Goal: Task Accomplishment & Management: Use online tool/utility

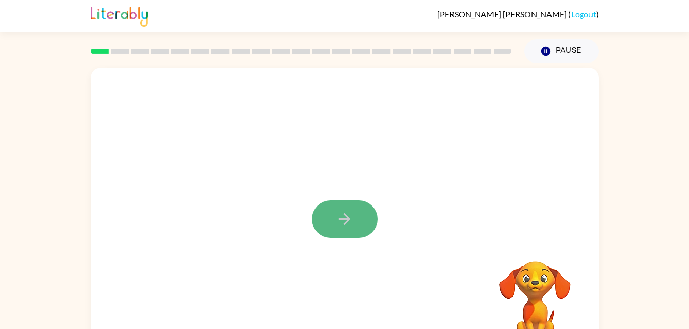
click at [339, 209] on button "button" at bounding box center [345, 219] width 66 height 37
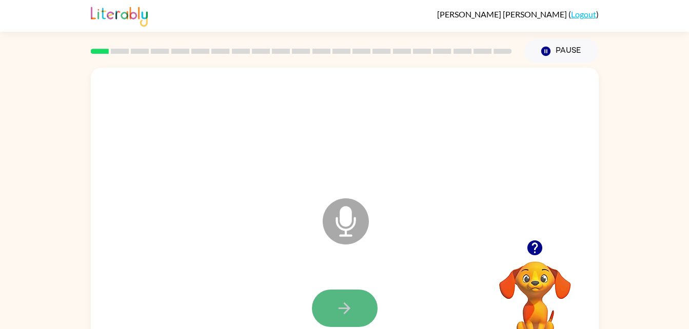
click at [336, 308] on icon "button" at bounding box center [345, 309] width 18 height 18
drag, startPoint x: 336, startPoint y: 308, endPoint x: 317, endPoint y: 313, distance: 19.9
click at [317, 313] on button "button" at bounding box center [345, 308] width 66 height 37
click at [336, 308] on icon "button" at bounding box center [345, 309] width 18 height 18
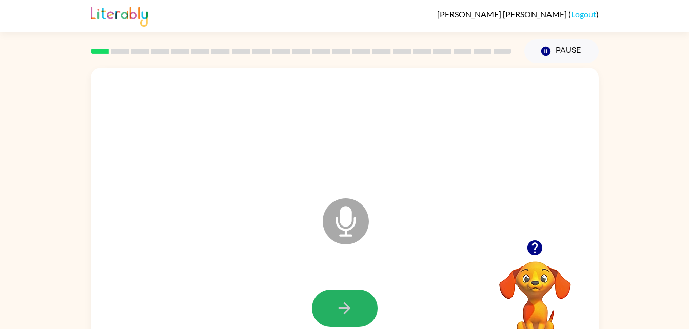
click at [336, 308] on icon "button" at bounding box center [345, 309] width 18 height 18
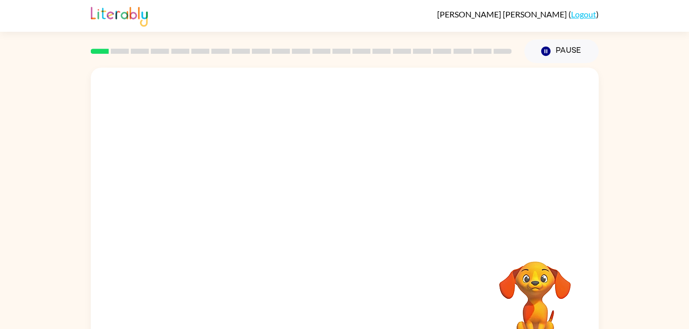
click at [336, 308] on div at bounding box center [345, 309] width 488 height 84
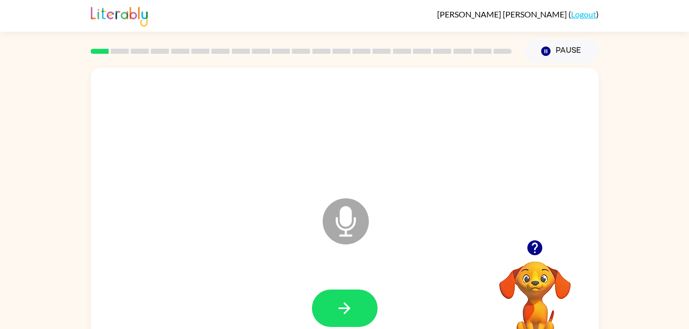
drag, startPoint x: 336, startPoint y: 308, endPoint x: 337, endPoint y: 302, distance: 5.7
click at [337, 302] on icon "button" at bounding box center [345, 309] width 18 height 18
drag, startPoint x: 337, startPoint y: 302, endPoint x: 360, endPoint y: 283, distance: 30.3
click at [360, 283] on div at bounding box center [345, 309] width 488 height 84
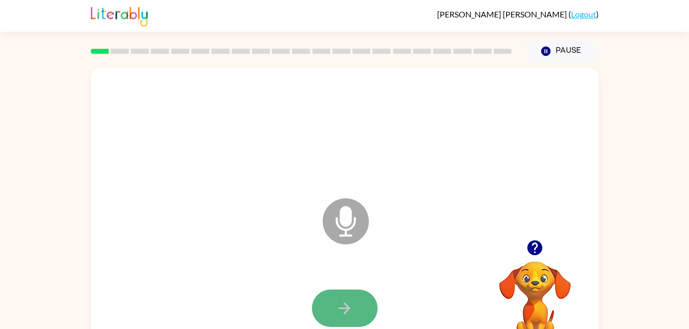
click at [342, 293] on button "button" at bounding box center [345, 308] width 66 height 37
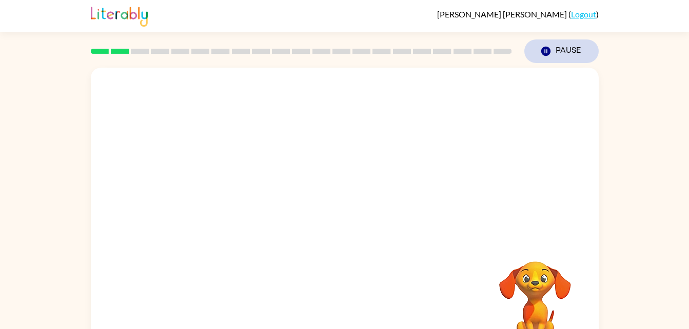
click at [564, 48] on button "Pause Pause" at bounding box center [561, 52] width 74 height 24
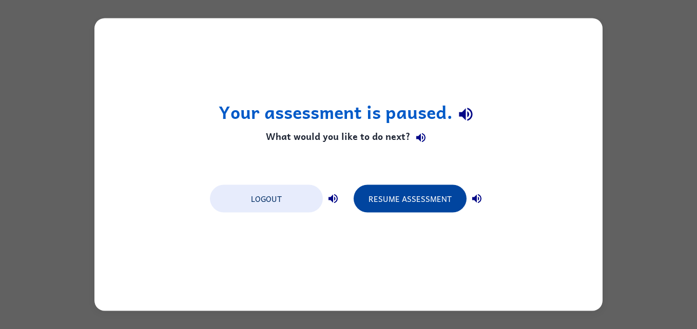
click at [421, 202] on button "Resume Assessment" at bounding box center [410, 199] width 113 height 28
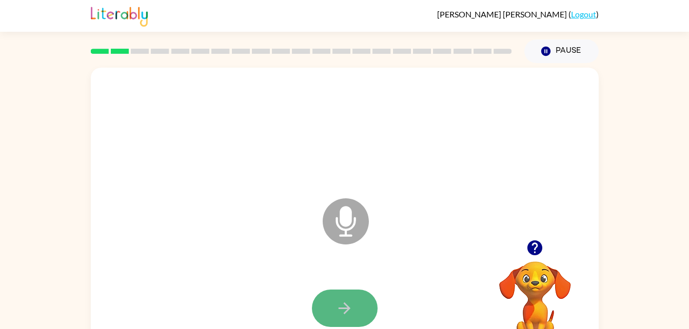
click at [353, 302] on icon "button" at bounding box center [345, 309] width 18 height 18
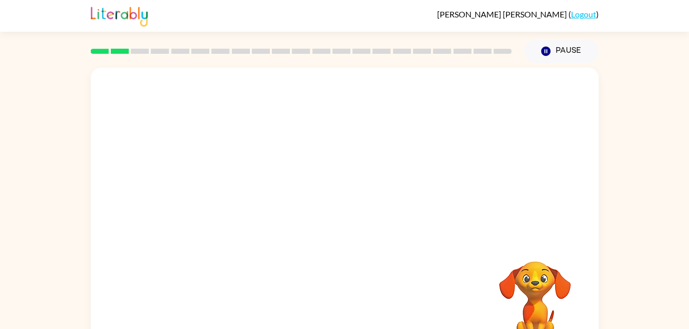
click at [353, 302] on div at bounding box center [345, 309] width 488 height 84
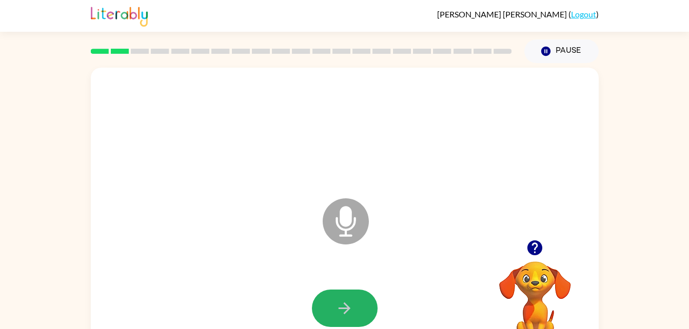
click at [353, 302] on icon "button" at bounding box center [345, 309] width 18 height 18
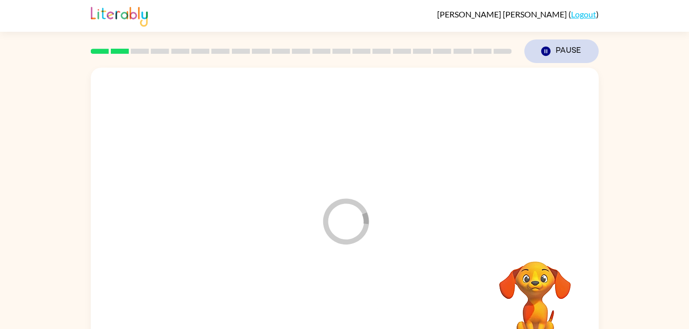
click at [545, 56] on icon "button" at bounding box center [545, 51] width 9 height 9
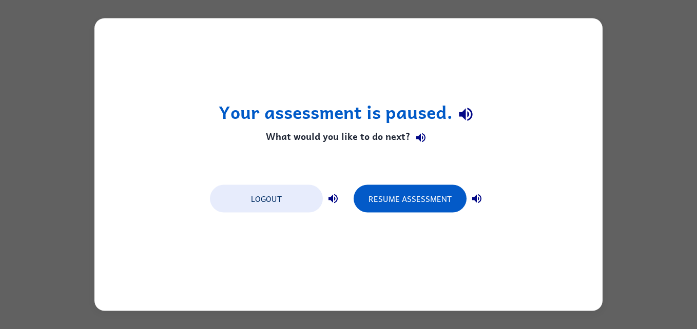
click at [467, 106] on icon "button" at bounding box center [466, 114] width 18 height 18
click at [38, 132] on div "Your assessment is paused. What would you like to do next? Logout Resume Assess…" at bounding box center [348, 164] width 697 height 329
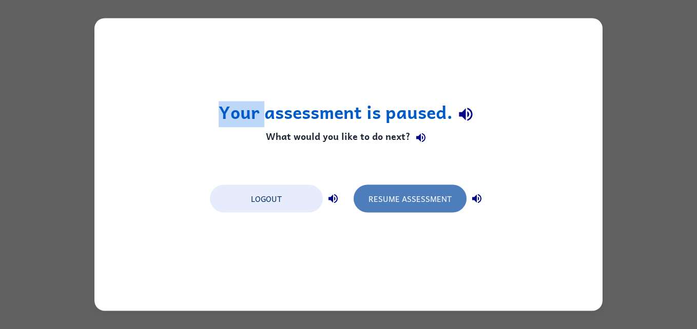
click at [412, 205] on button "Resume Assessment" at bounding box center [410, 199] width 113 height 28
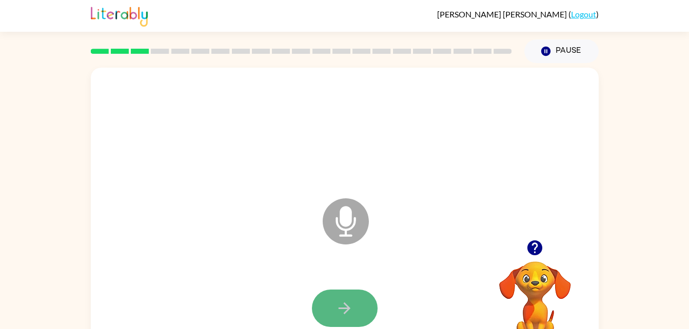
click at [368, 306] on button "button" at bounding box center [345, 308] width 66 height 37
click at [330, 312] on button "button" at bounding box center [345, 308] width 66 height 37
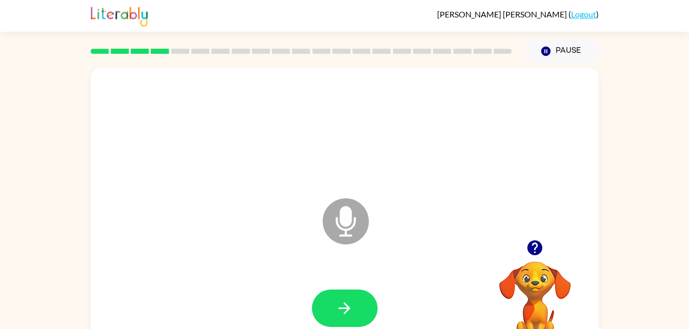
click at [330, 312] on button "button" at bounding box center [345, 308] width 66 height 37
drag, startPoint x: 330, startPoint y: 312, endPoint x: 338, endPoint y: 315, distance: 7.8
click at [338, 315] on button "button" at bounding box center [345, 308] width 66 height 37
click at [338, 315] on icon "button" at bounding box center [345, 309] width 18 height 18
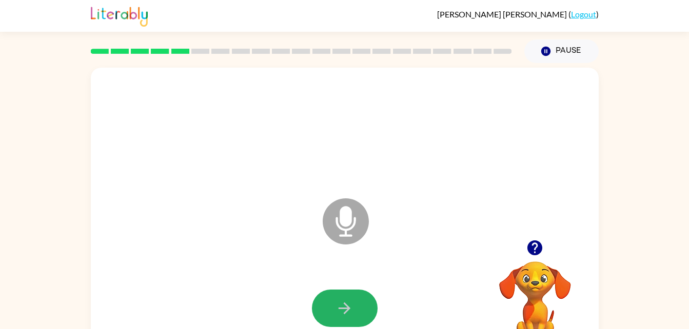
click at [338, 315] on icon "button" at bounding box center [345, 309] width 18 height 18
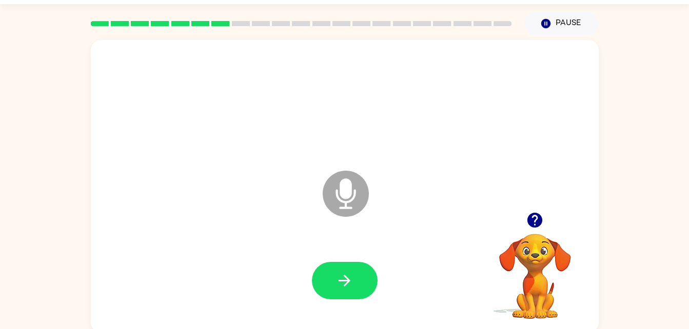
scroll to position [31, 0]
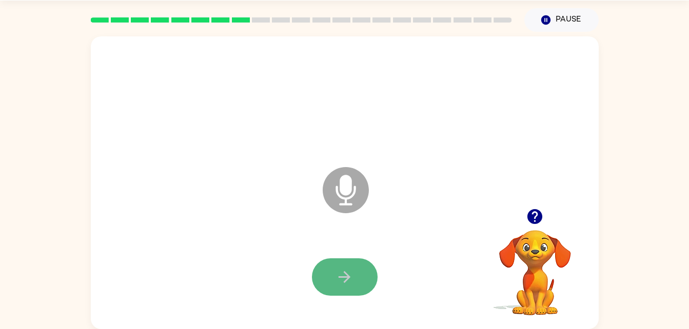
click at [330, 265] on button "button" at bounding box center [345, 277] width 66 height 37
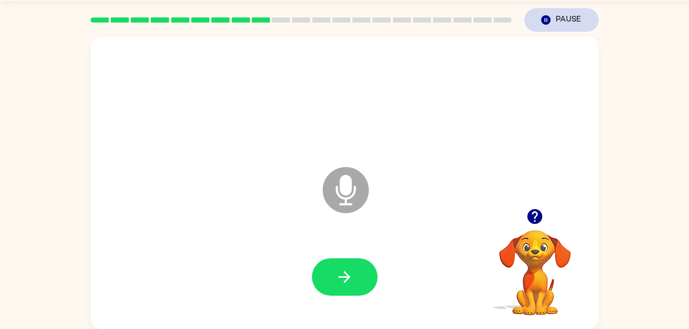
drag, startPoint x: 528, startPoint y: 38, endPoint x: 560, endPoint y: 13, distance: 41.0
click at [560, 13] on div "Everly Ellis ( Logout ) Pause Pause Microphone The Microphone is here when it i…" at bounding box center [344, 149] width 689 height 361
click at [560, 13] on button "Pause Pause" at bounding box center [561, 20] width 74 height 24
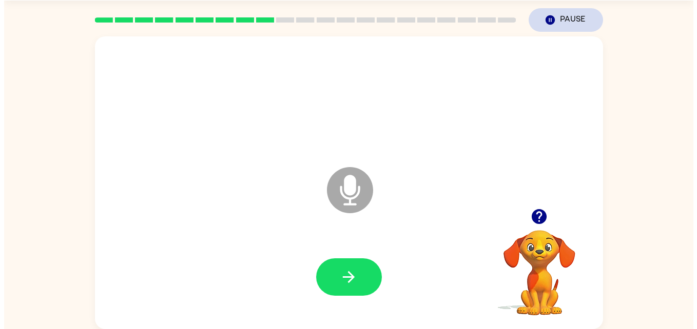
scroll to position [0, 0]
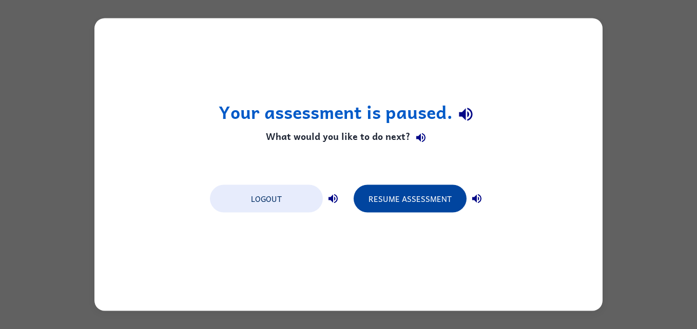
click at [458, 208] on button "Resume Assessment" at bounding box center [410, 199] width 113 height 28
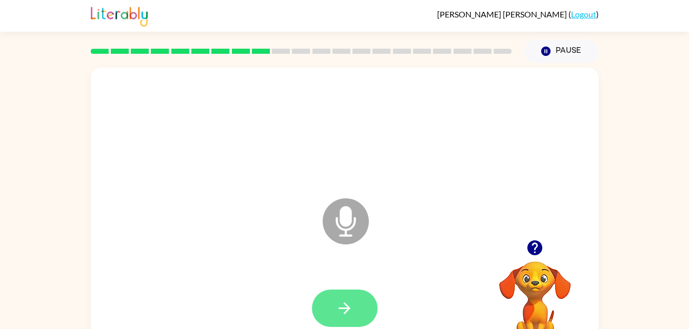
click at [318, 311] on button "button" at bounding box center [345, 308] width 66 height 37
click at [336, 309] on icon "button" at bounding box center [345, 309] width 18 height 18
click at [347, 219] on icon "Microphone The Microphone is here when it is your turn to talk" at bounding box center [397, 234] width 154 height 77
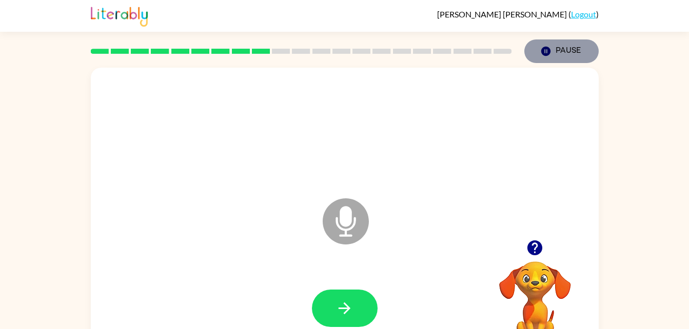
click at [541, 50] on icon "button" at bounding box center [545, 51] width 9 height 9
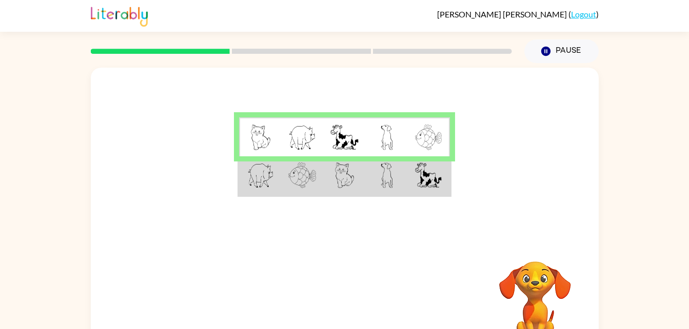
click at [328, 148] on td at bounding box center [344, 138] width 42 height 40
click at [346, 185] on img at bounding box center [345, 176] width 20 height 26
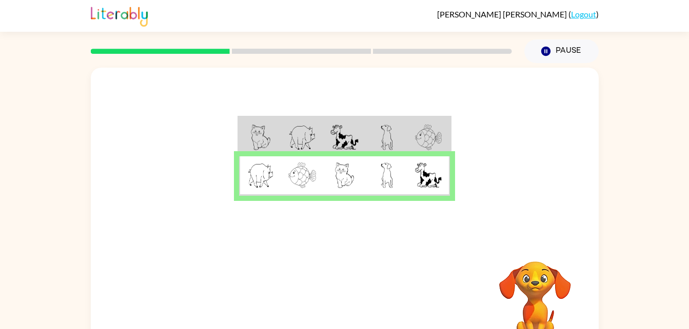
click at [323, 137] on td at bounding box center [344, 138] width 42 height 40
click at [340, 304] on icon "button" at bounding box center [345, 303] width 18 height 18
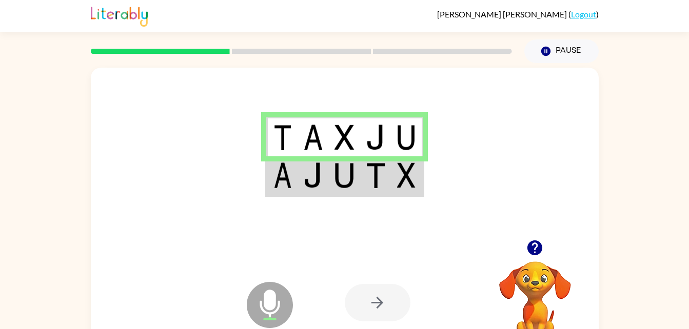
click at [283, 184] on img at bounding box center [283, 176] width 18 height 26
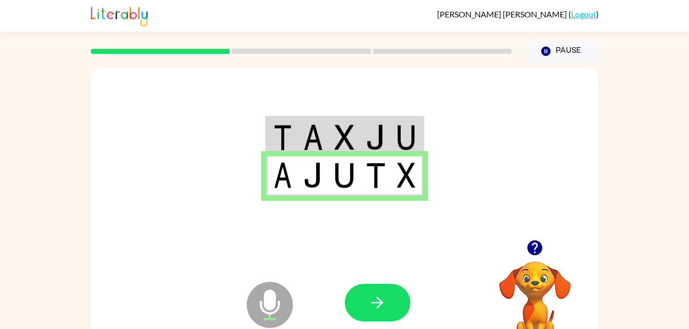
click at [371, 322] on icon "Microphone The Microphone is here when it is your turn to talk" at bounding box center [321, 318] width 154 height 77
click at [371, 315] on button "button" at bounding box center [378, 302] width 66 height 37
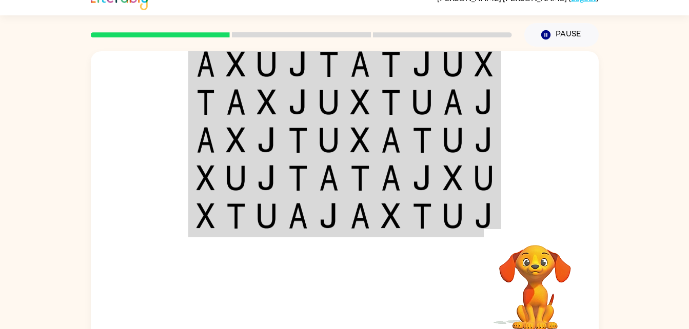
scroll to position [16, 0]
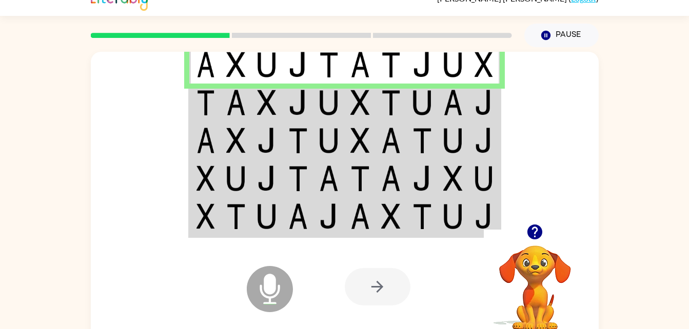
click at [212, 100] on img at bounding box center [206, 103] width 18 height 26
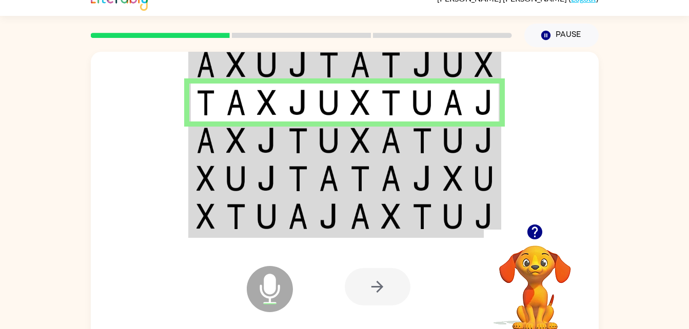
click at [202, 143] on img at bounding box center [206, 141] width 18 height 26
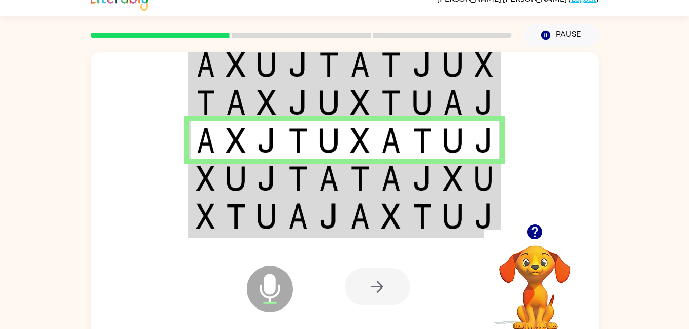
click at [221, 190] on td at bounding box center [236, 179] width 31 height 38
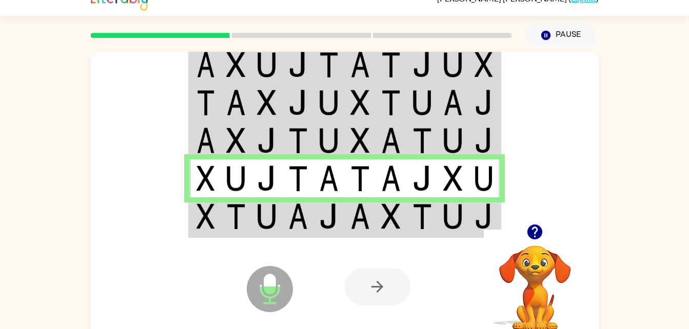
click at [206, 225] on img at bounding box center [206, 217] width 18 height 26
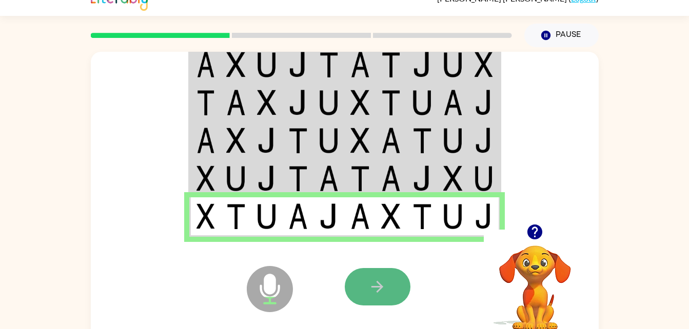
click at [391, 295] on button "button" at bounding box center [378, 286] width 66 height 37
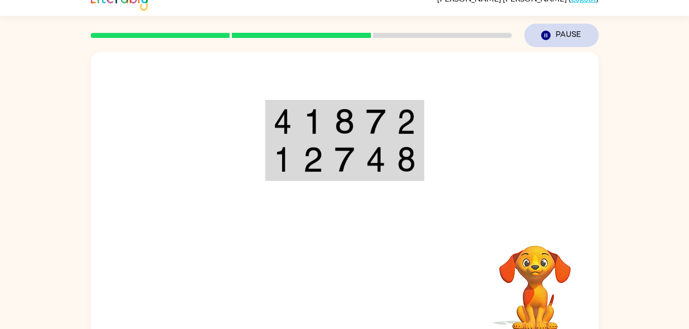
click at [566, 35] on button "Pause Pause" at bounding box center [561, 36] width 74 height 24
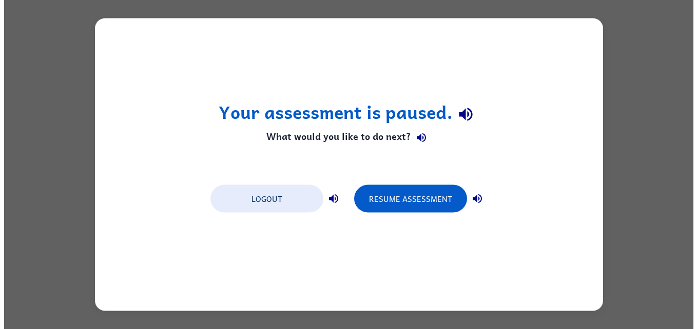
scroll to position [0, 0]
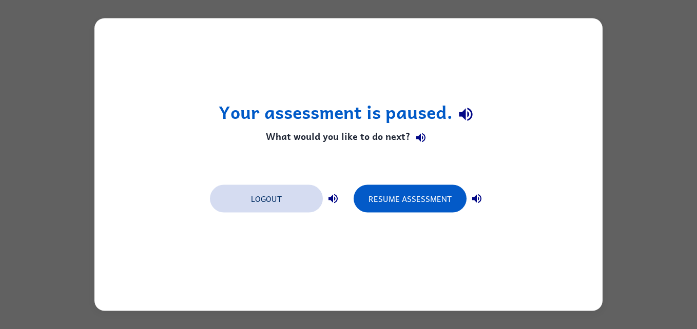
click at [275, 212] on button "Logout" at bounding box center [266, 199] width 113 height 28
